Goal: Task Accomplishment & Management: Use online tool/utility

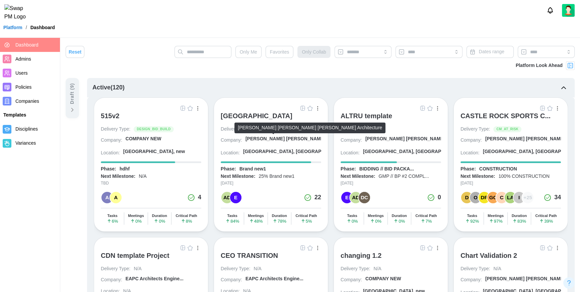
click at [265, 136] on div "[PERSON_NAME] [PERSON_NAME] [PERSON_NAME] A..." at bounding box center [310, 139] width 129 height 7
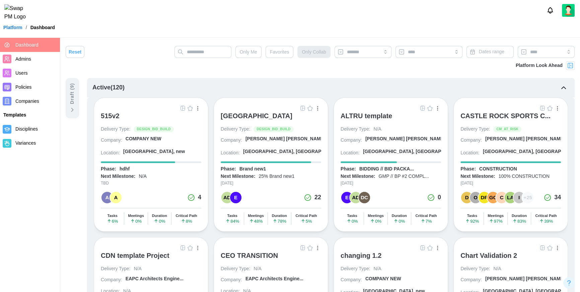
click at [261, 116] on div "[GEOGRAPHIC_DATA]" at bounding box center [257, 116] width 72 height 8
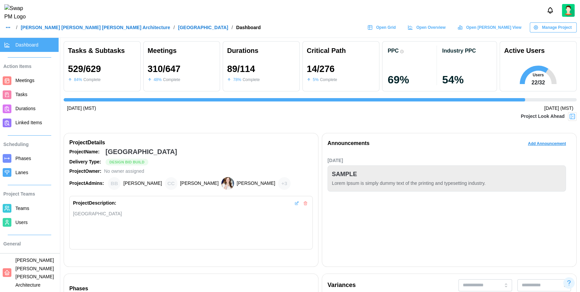
click at [559, 32] on span "Manage Project" at bounding box center [557, 27] width 30 height 9
click at [545, 45] on div "Edit Project" at bounding box center [556, 45] width 36 height 5
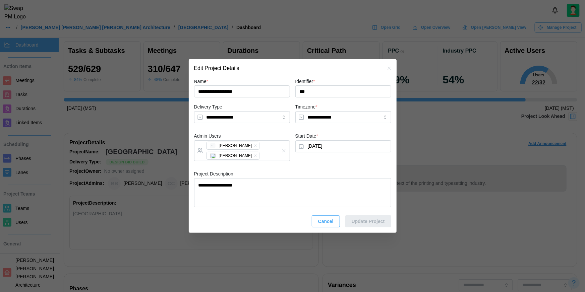
click at [388, 67] on icon "button" at bounding box center [388, 68] width 3 height 3
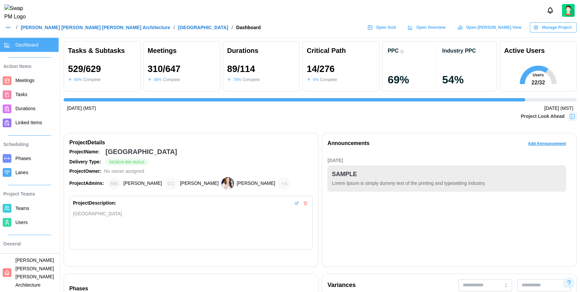
click at [396, 32] on span "Open Grid" at bounding box center [386, 27] width 20 height 9
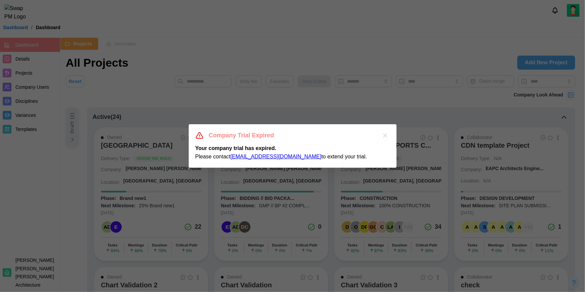
click at [386, 132] on button "button" at bounding box center [384, 135] width 9 height 9
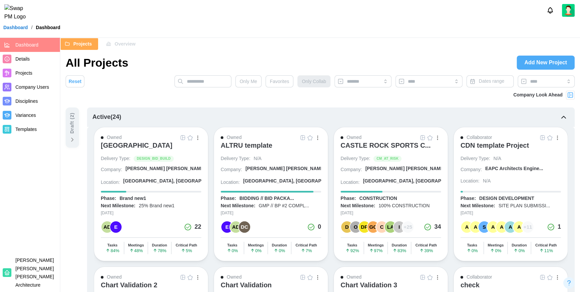
click at [120, 43] on span "Overview" at bounding box center [125, 43] width 21 height 11
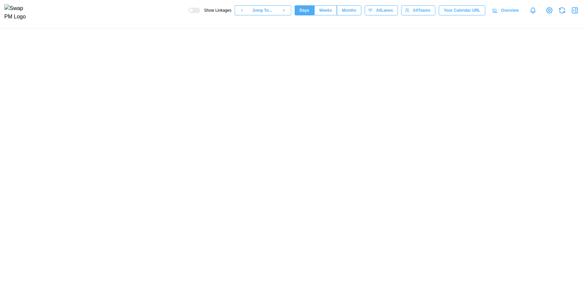
scroll to position [0, 29218]
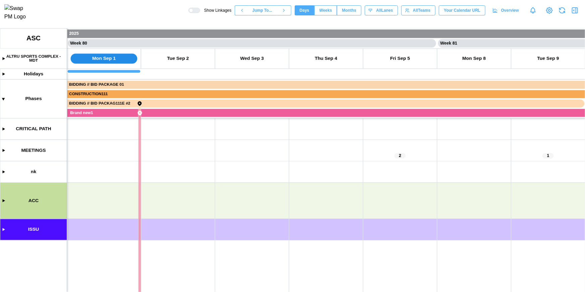
click at [3, 201] on canvas at bounding box center [292, 160] width 585 height 264
click at [3, 229] on canvas at bounding box center [292, 160] width 585 height 264
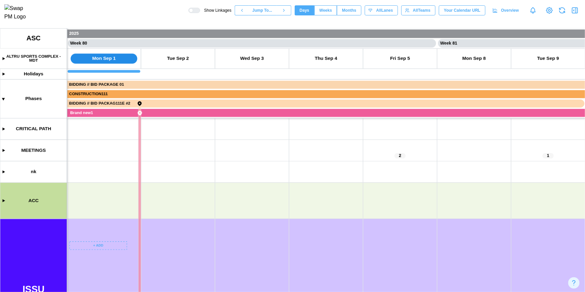
click at [101, 246] on canvas at bounding box center [292, 160] width 585 height 264
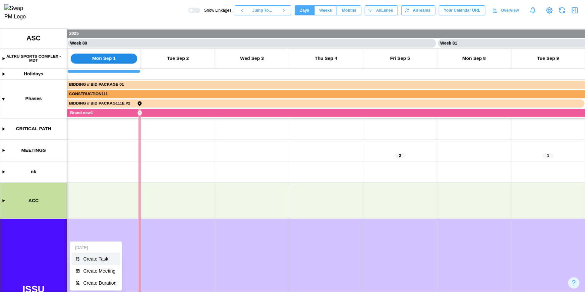
click at [105, 261] on div "Create Task" at bounding box center [99, 258] width 33 height 5
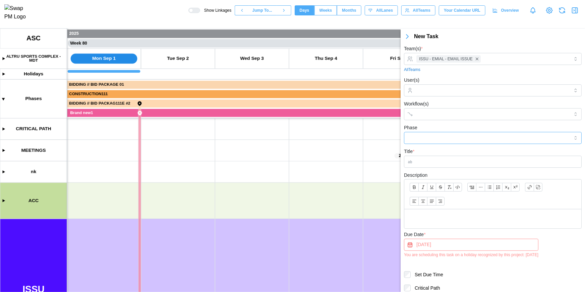
click at [427, 135] on input "Phase" at bounding box center [493, 138] width 178 height 12
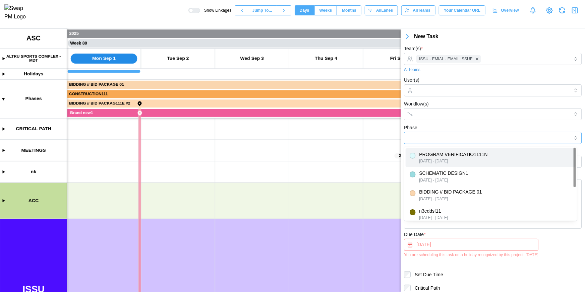
type input "**********"
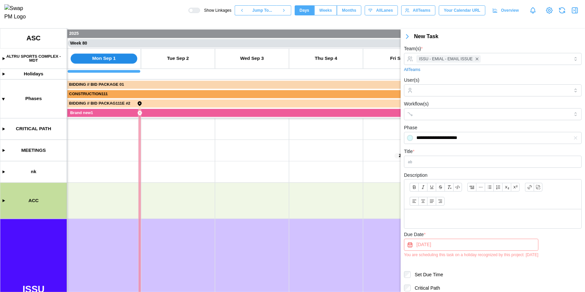
drag, startPoint x: 506, startPoint y: 130, endPoint x: 502, endPoint y: 136, distance: 7.8
click at [502, 136] on div "**********" at bounding box center [493, 134] width 178 height 20
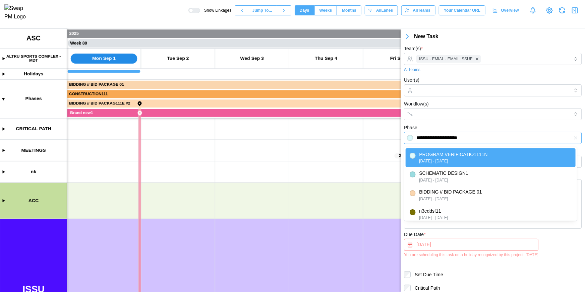
click at [502, 136] on input "**********" at bounding box center [493, 138] width 178 height 12
